Goal: Navigation & Orientation: Understand site structure

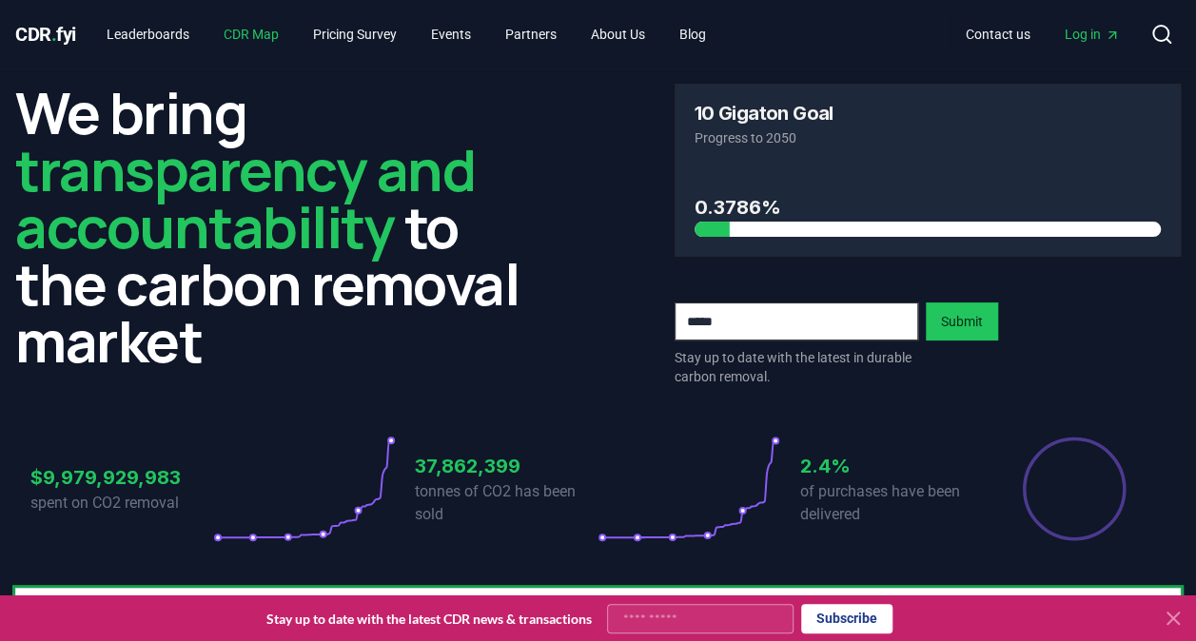
click at [282, 32] on link "CDR Map" at bounding box center [251, 34] width 86 height 34
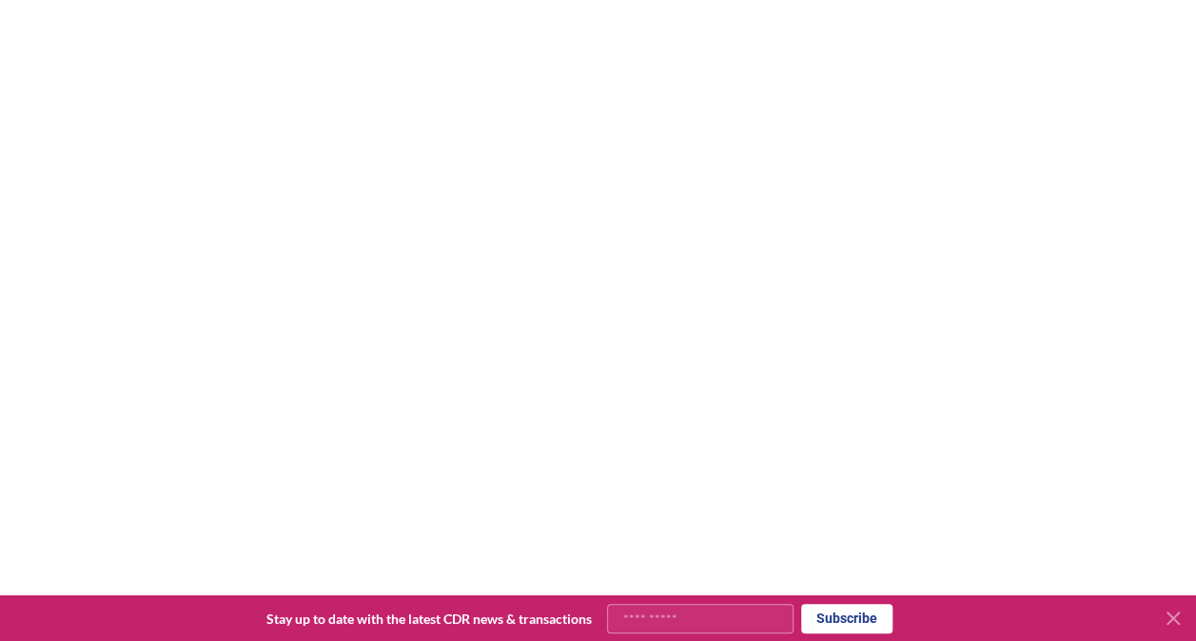
scroll to position [198, 0]
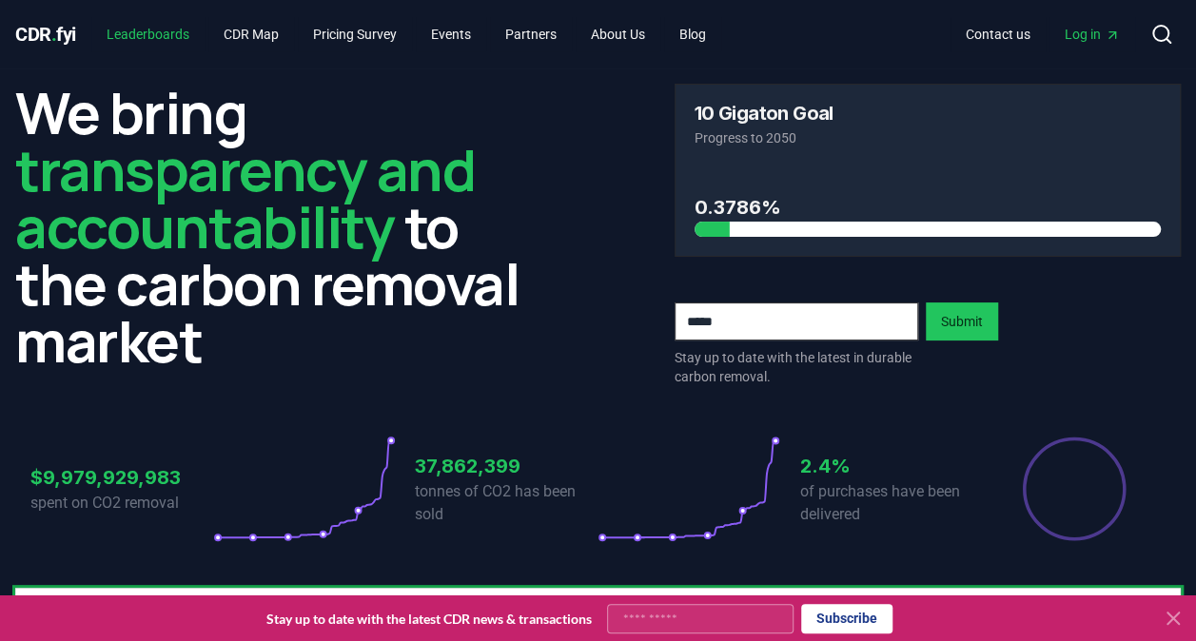
click at [188, 29] on link "Leaderboards" at bounding box center [147, 34] width 113 height 34
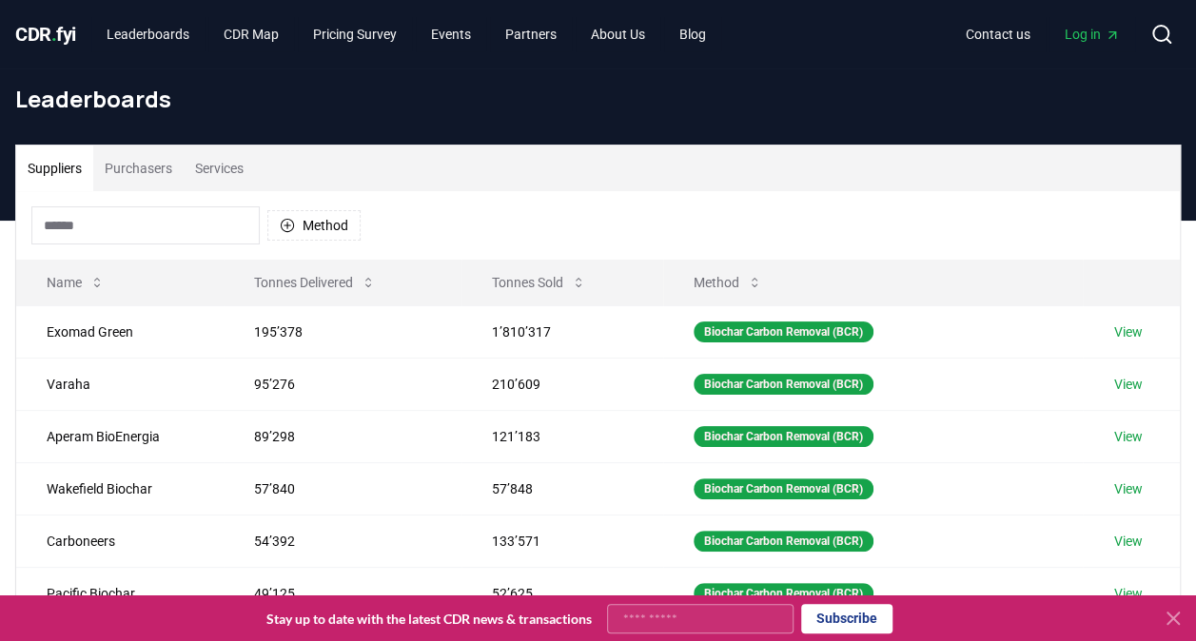
click at [42, 38] on span "CDR . fyi" at bounding box center [45, 34] width 61 height 23
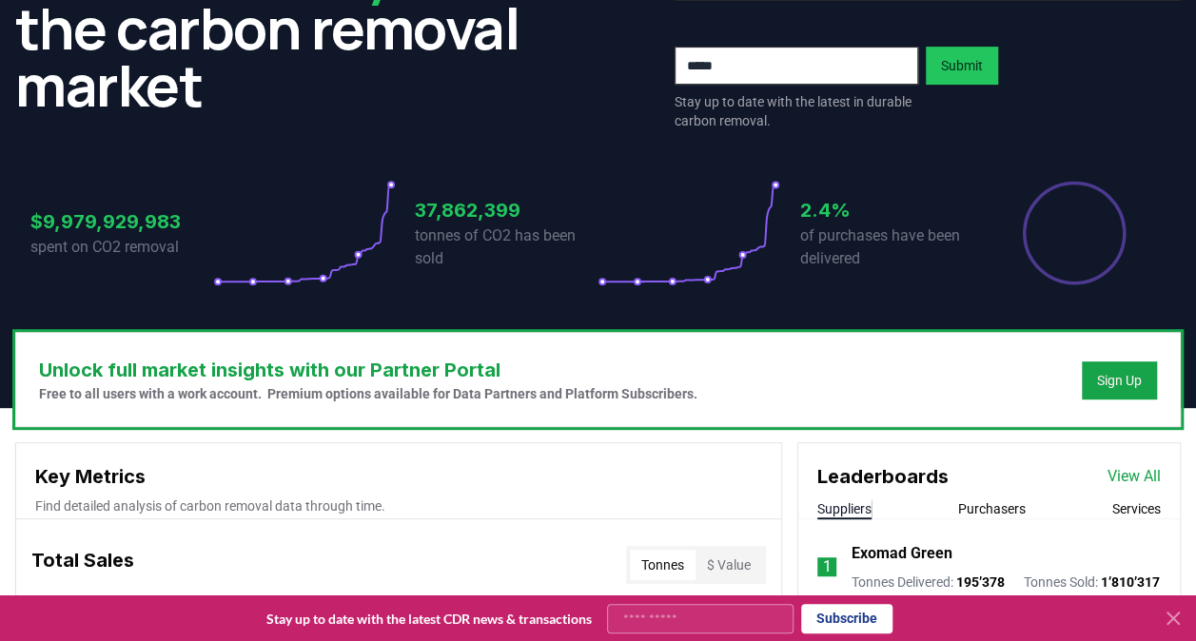
scroll to position [13, 0]
